Goal: Task Accomplishment & Management: Manage account settings

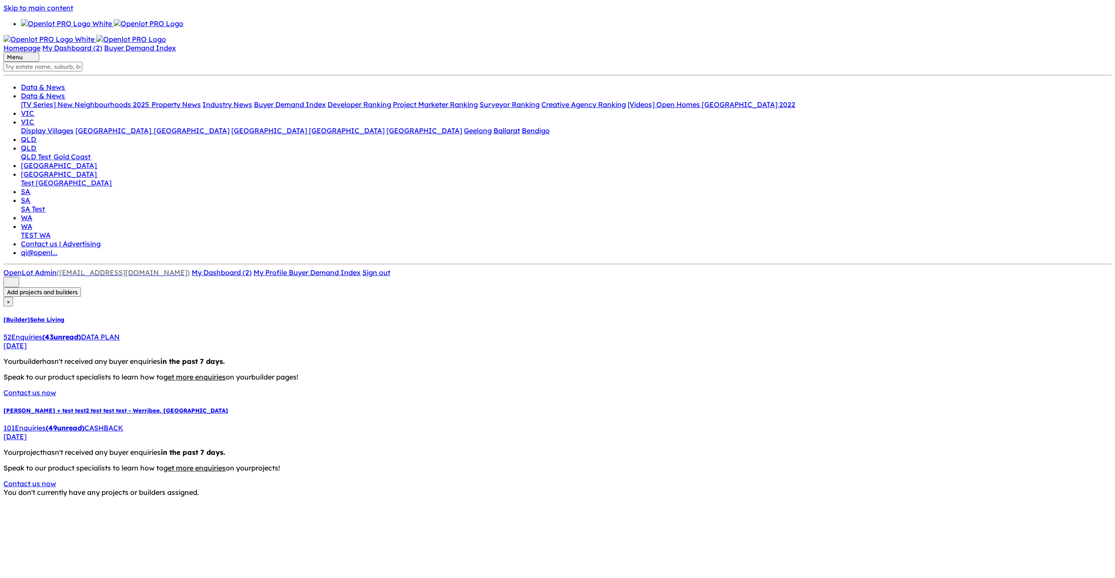
click at [89, 316] on link "[Builder] Soho Living 52 Enquir ies ( 43 unread) DATA PLAN [DATE]" at bounding box center [557, 333] width 1108 height 34
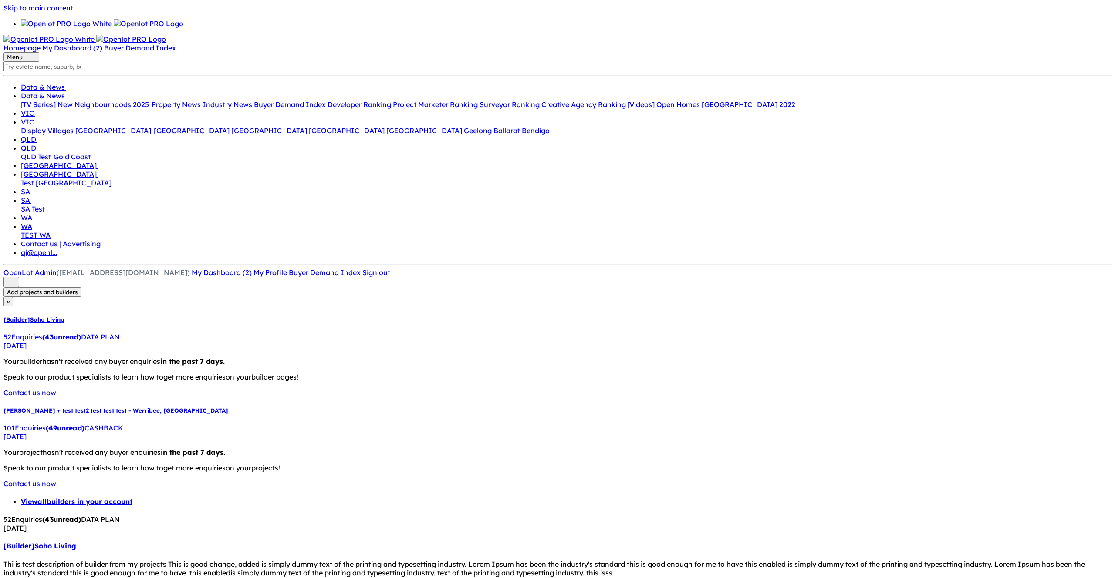
select select "QLD"
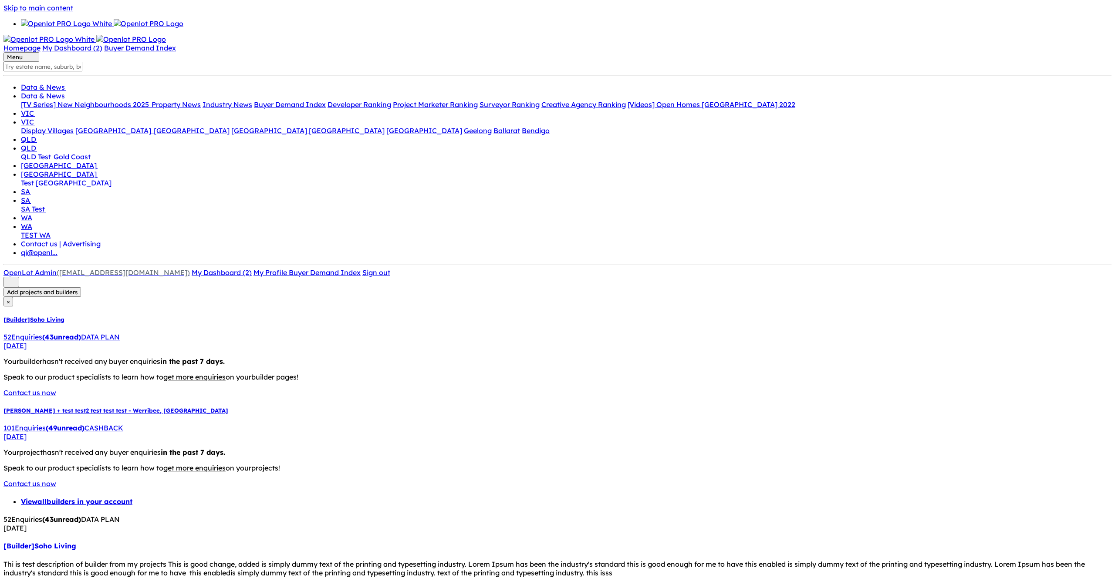
type textarea "This compact 4 bedroom home offers ample living space both indoor and out and i…"
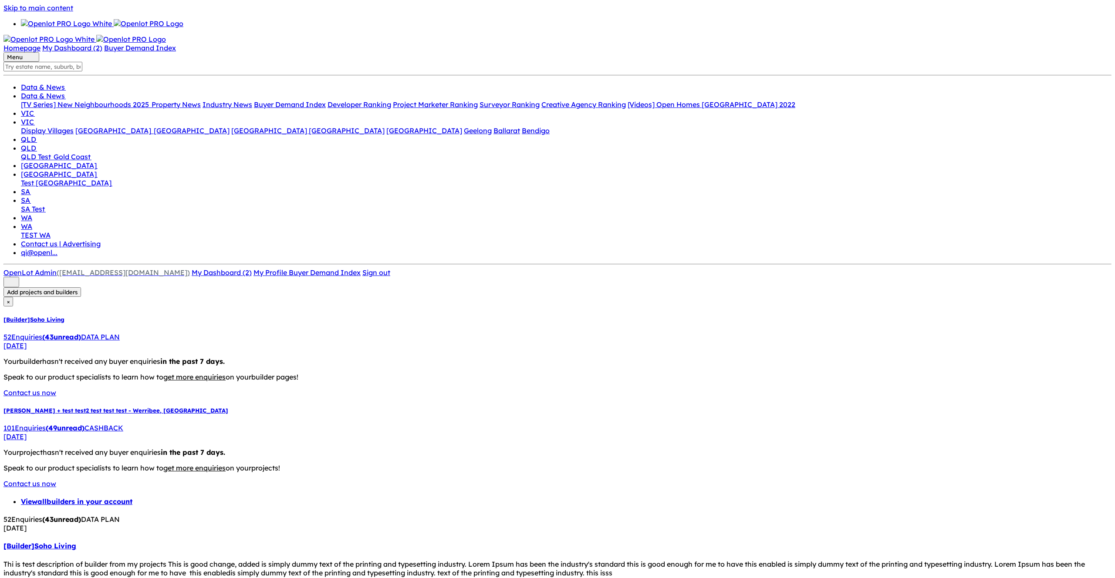
select select "QLD"
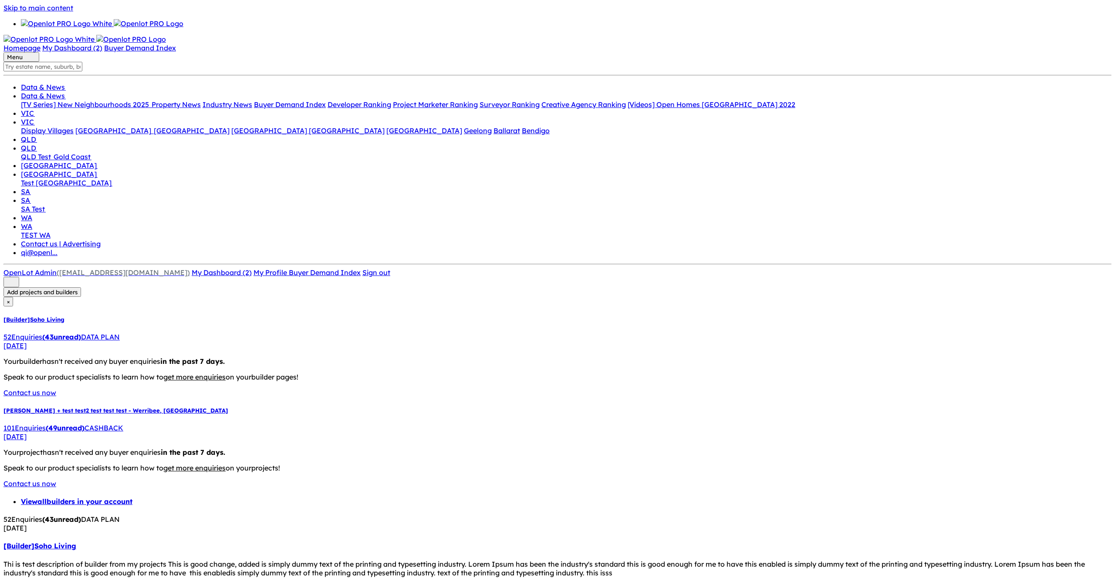
type textarea "This compact 4 bedroom home offers ample living space both indoor and out and i…"
type input "teast12"
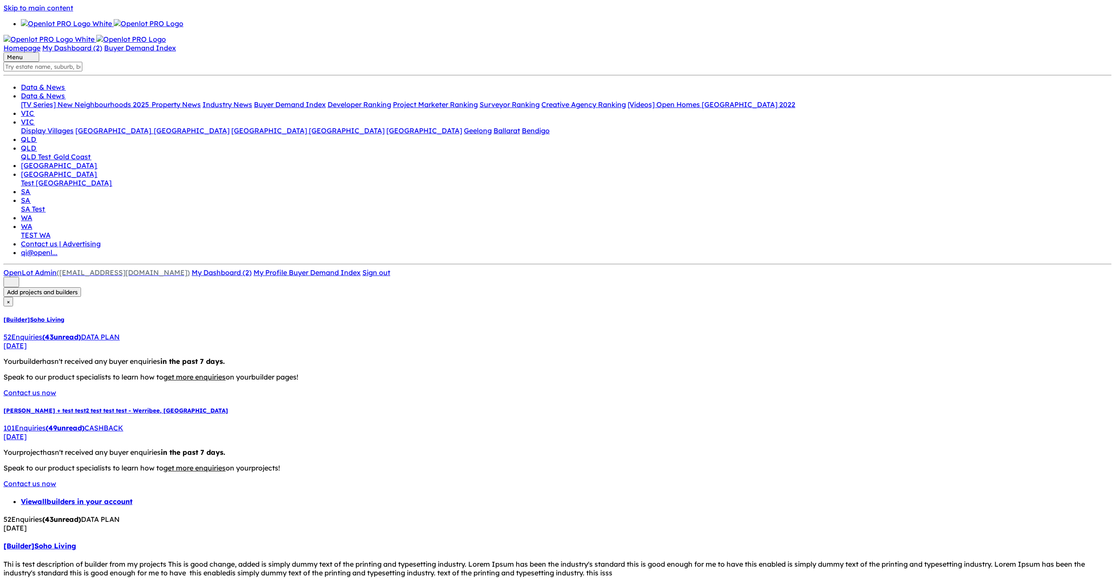
scroll to position [445, 0]
type input "rwqr32q"
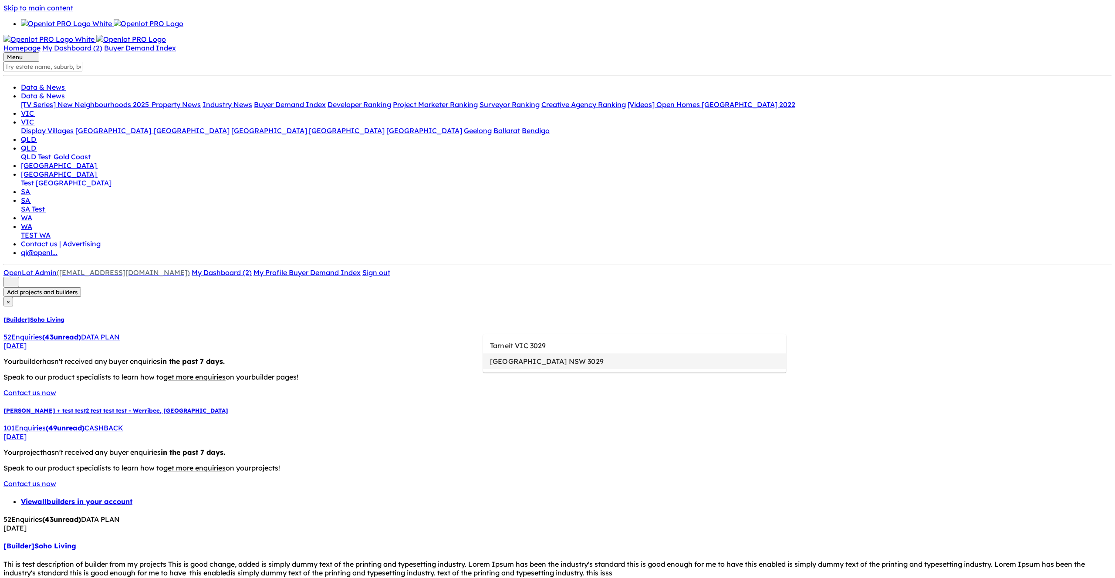
type input "Tarneit VIC 3029"
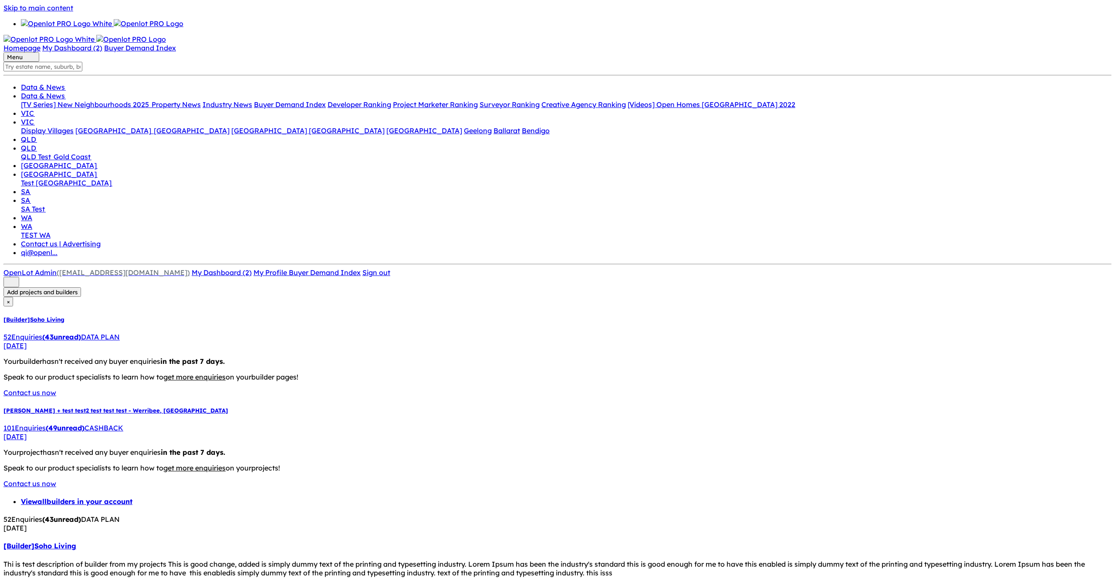
drag, startPoint x: 784, startPoint y: 61, endPoint x: 620, endPoint y: 64, distance: 164.2
click at [76, 542] on link "[Builder] Soho Living" at bounding box center [39, 546] width 73 height 9
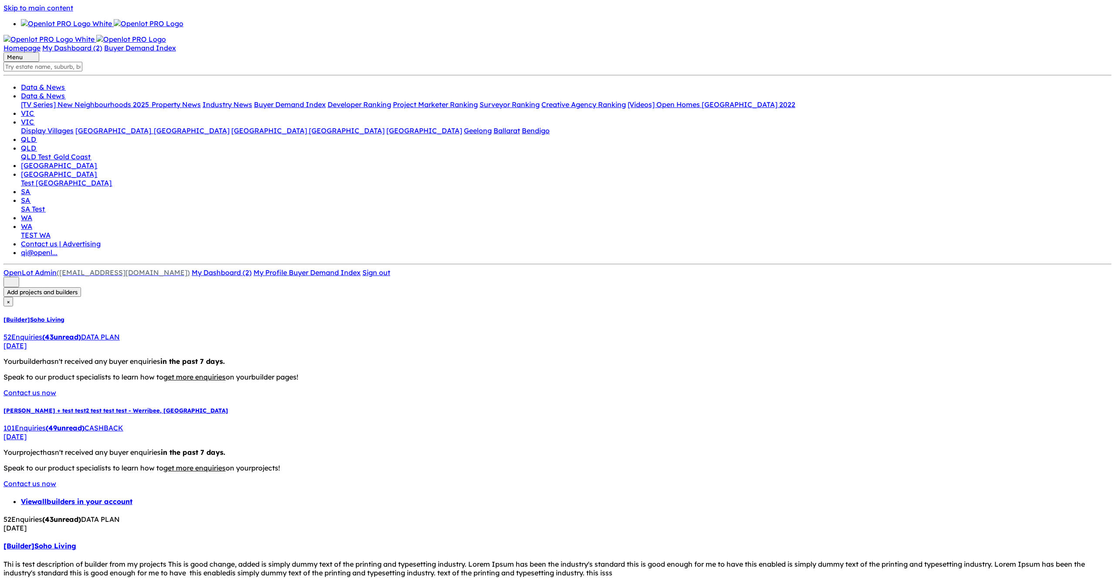
click at [47, 407] on h5 "HarPley + test test2 test test test - Werribee , VIC" at bounding box center [557, 410] width 1108 height 7
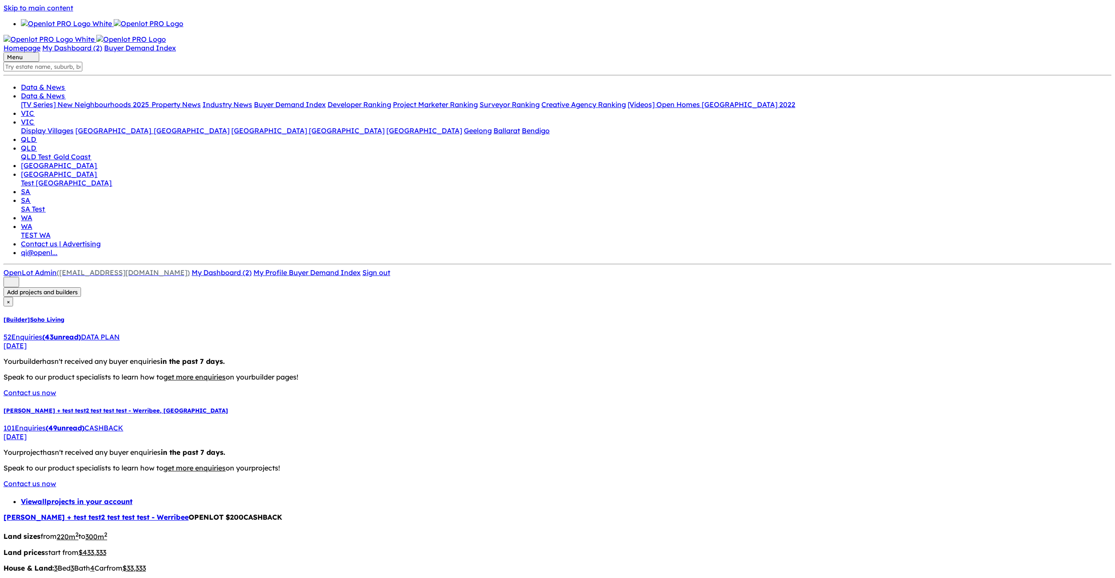
click at [189, 513] on link "[PERSON_NAME] + test test2 test test test - Werribee" at bounding box center [95, 517] width 185 height 9
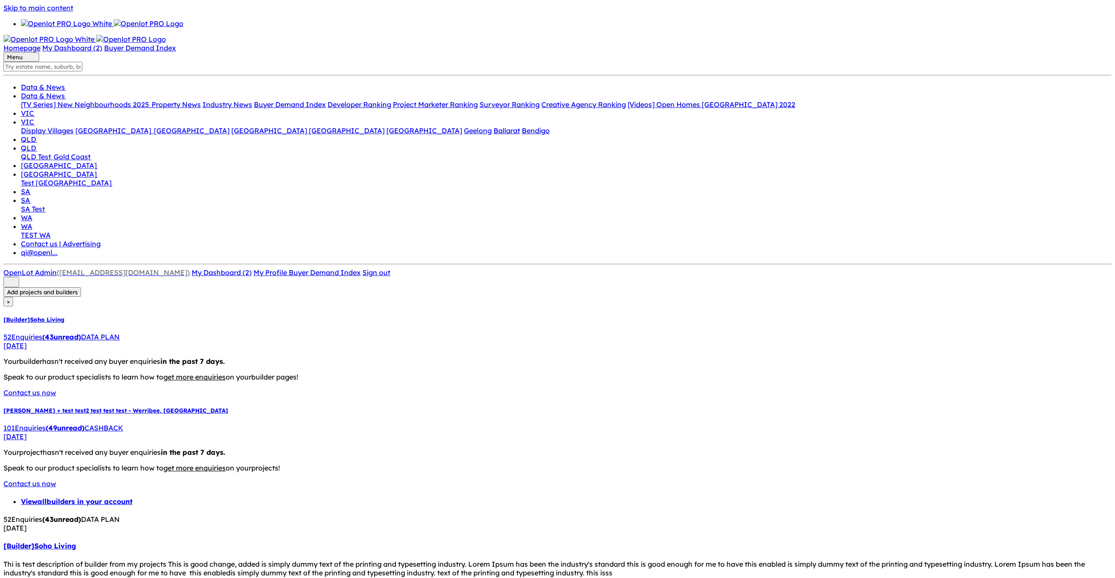
click at [78, 407] on h5 "HarPley + test test2 test test test - Werribee , VIC" at bounding box center [557, 410] width 1108 height 7
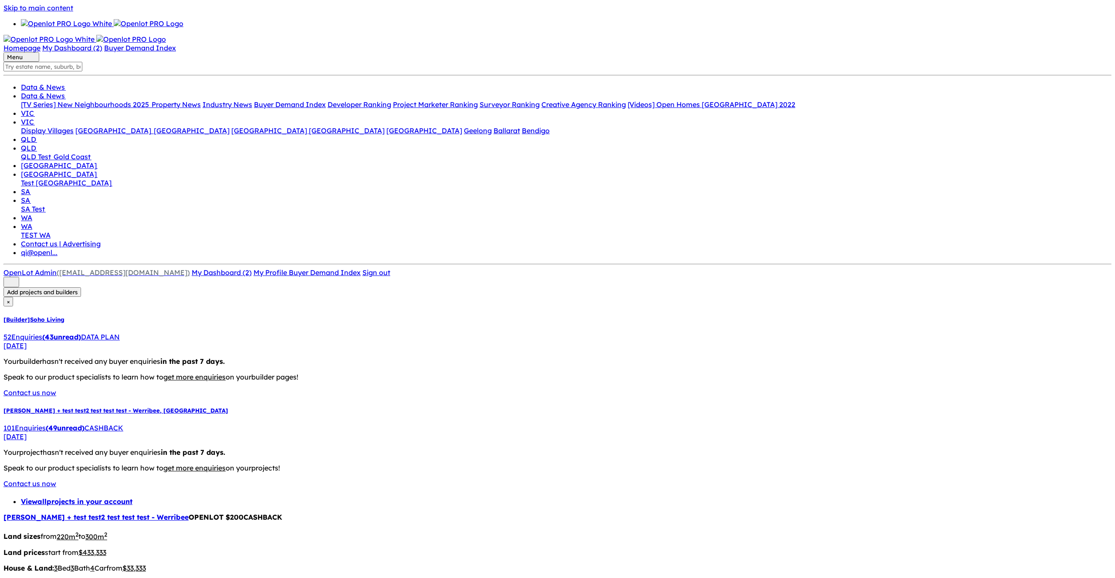
drag, startPoint x: 473, startPoint y: 316, endPoint x: 473, endPoint y: 239, distance: 77.5
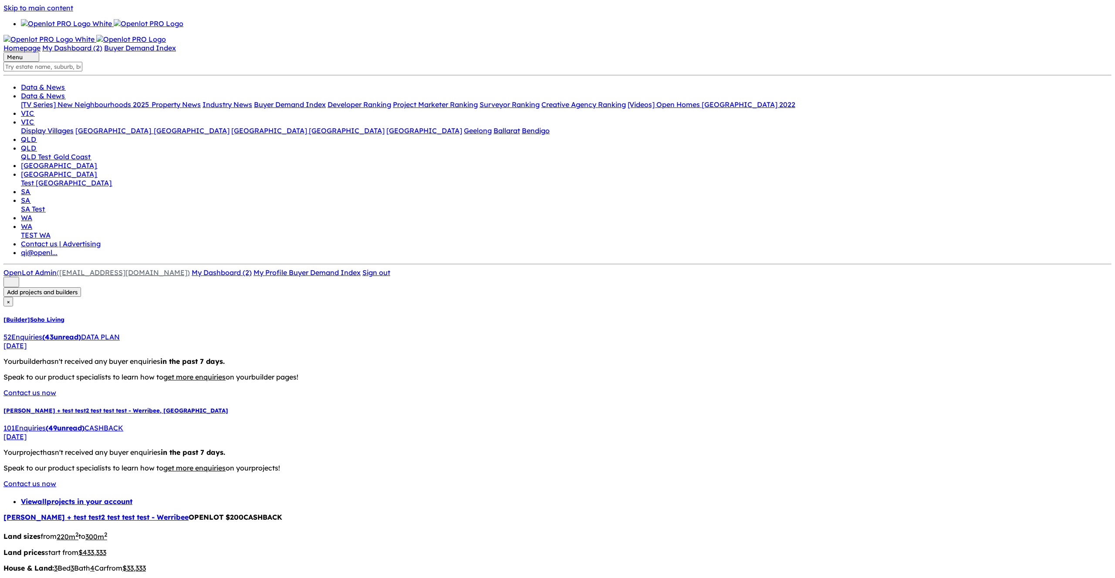
drag, startPoint x: 455, startPoint y: 234, endPoint x: 553, endPoint y: 334, distance: 140.7
type textarea "Lorem ipsum dolor sit amet, consectetur adipiscing elit. Donec nec gravida est,…"
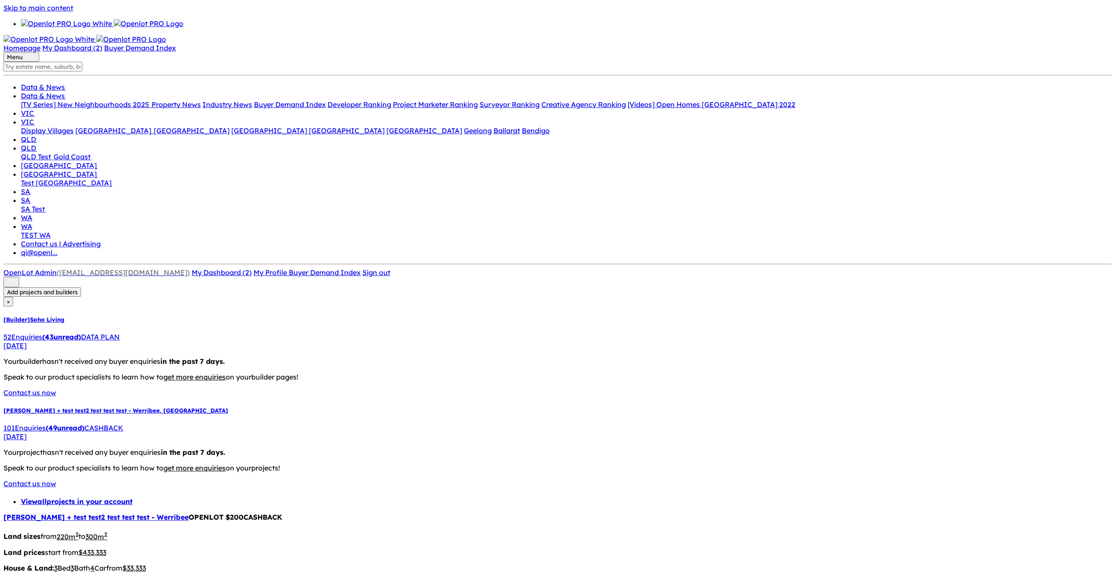
type textarea "test 1 afds fdsa fasd f"
paste textarea "test 1 afds fdsa fasd f"
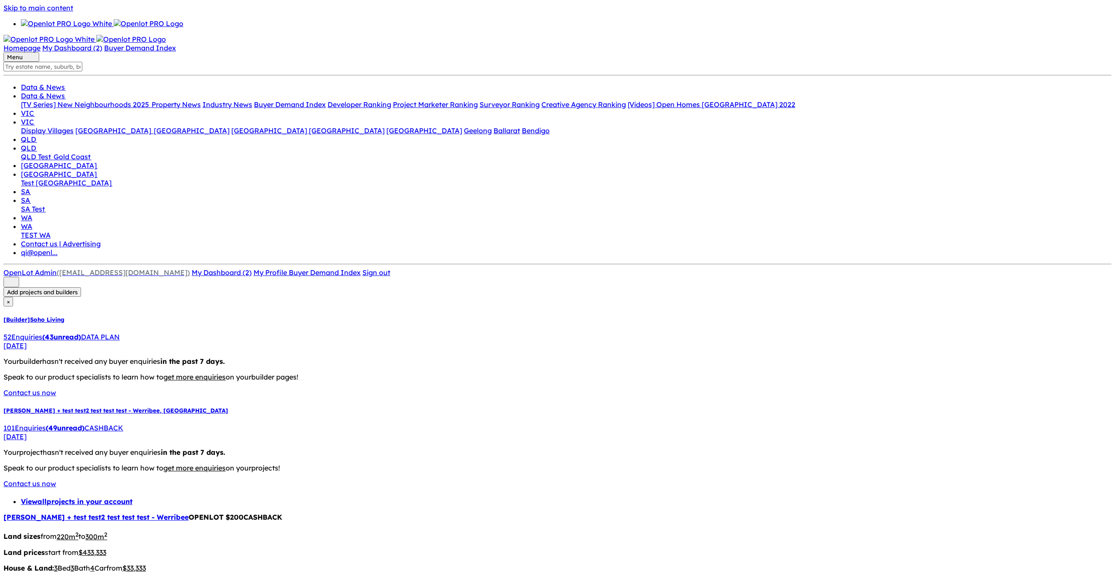
type textarea "test 2 afds fdsa fasd f"
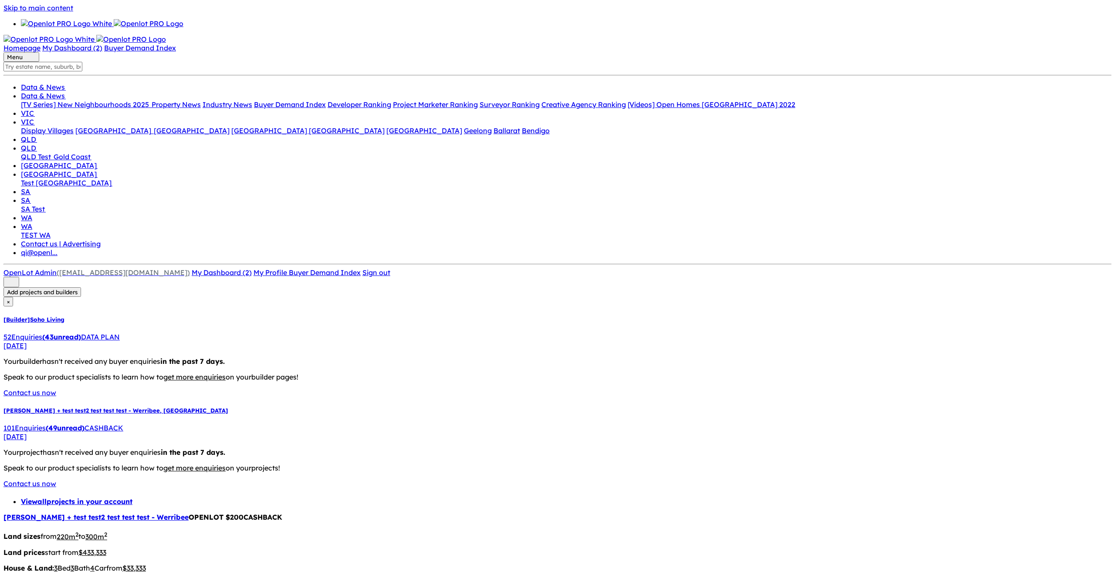
click at [189, 513] on link "[PERSON_NAME] + test test2 test test test - Werribee" at bounding box center [95, 517] width 185 height 9
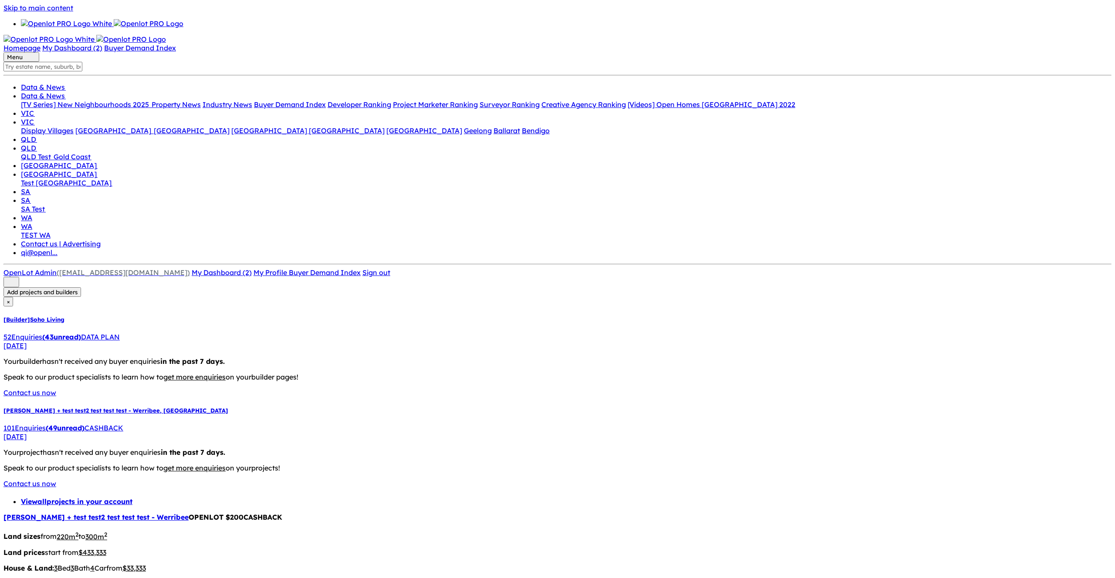
paste textarea "test 1 afds fdsa fasd f"
paste textarea "point 3 2nd line here"
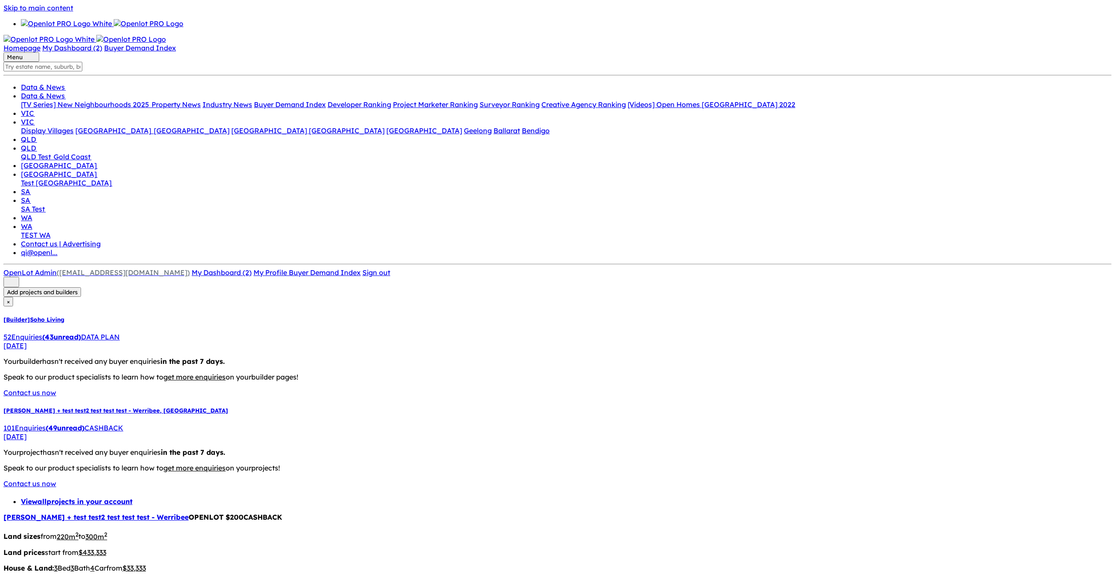
paste textarea
paste textarea "point 3 2nd line here"
type textarea "point 3 2nd line here point 3 2nd line here"
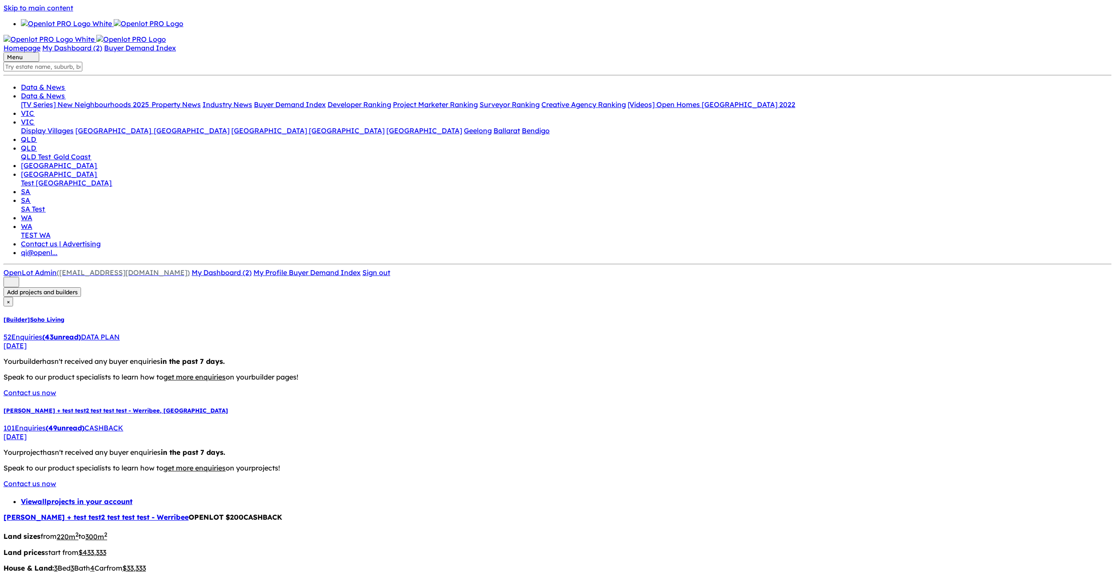
scroll to position [341, 0]
click at [509, 501] on div at bounding box center [557, 501] width 1108 height 0
click at [189, 513] on link "[PERSON_NAME] + test test2 test test test - Werribee" at bounding box center [95, 517] width 185 height 9
